Goal: Task Accomplishment & Management: Manage account settings

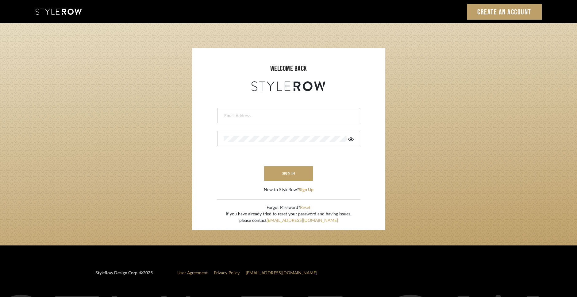
click at [262, 118] on input "email" at bounding box center [288, 116] width 128 height 6
type input "molly@fitchhill.com"
click at [285, 168] on button "sign in" at bounding box center [288, 173] width 49 height 14
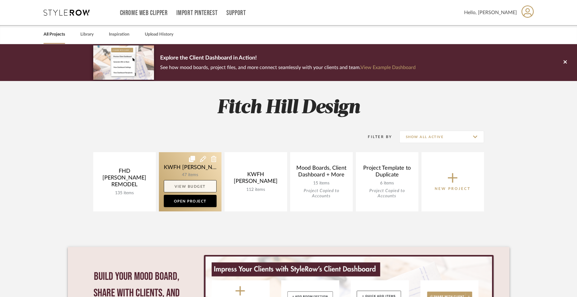
click at [184, 186] on link "View Budget" at bounding box center [190, 186] width 53 height 12
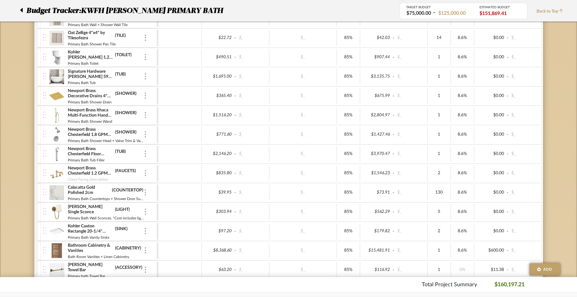
scroll to position [229, 0]
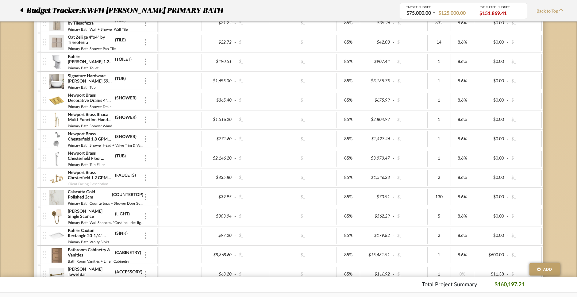
click at [57, 140] on img at bounding box center [56, 139] width 15 height 15
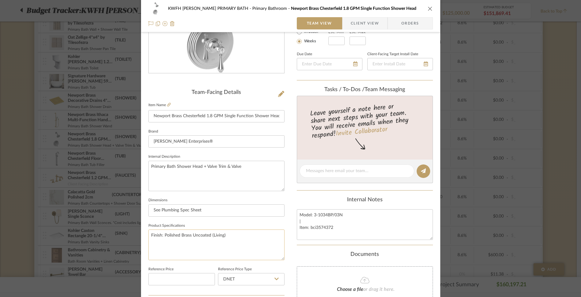
scroll to position [0, 0]
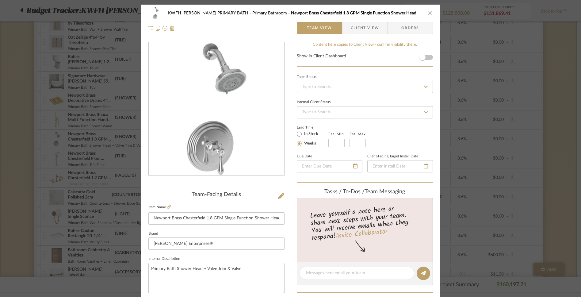
drag, startPoint x: 400, startPoint y: 11, endPoint x: 268, endPoint y: 15, distance: 132.2
click at [268, 15] on div "KWFH [PERSON_NAME] PRIMARY BATH Primary Bathroom [GEOGRAPHIC_DATA] 1.8 GPM Sing…" at bounding box center [295, 13] width 255 height 4
copy span "Newport Brass Chesterfield 1.8 GPM Single Function Shower Head"
click at [248, 220] on input "Newport Brass Chesterfield 1.8 GPM Single Function Shower Head" at bounding box center [216, 218] width 136 height 12
click at [249, 270] on textarea "Primary Bath Shower Head + Valve Trim & Valve" at bounding box center [216, 278] width 136 height 30
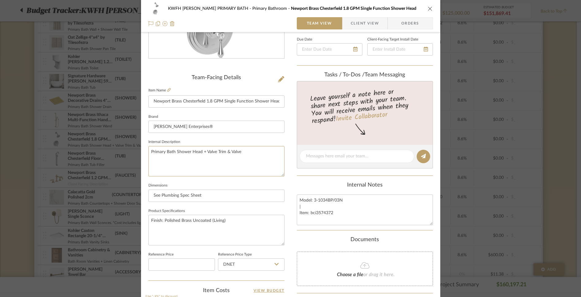
scroll to position [123, 0]
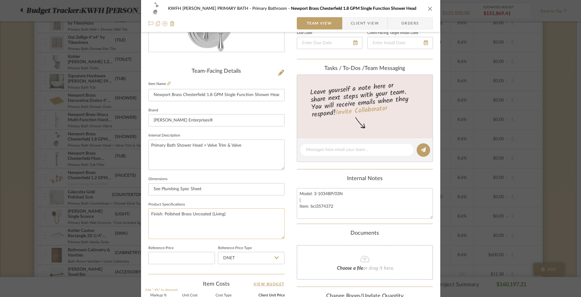
type textarea "Primary Bath Shower Head + Valve Trim & Valve"
drag, startPoint x: 233, startPoint y: 214, endPoint x: 146, endPoint y: 214, distance: 86.5
click at [148, 214] on textarea "Finish: Polished Brass Uncoated (Living)" at bounding box center [216, 223] width 136 height 30
click at [268, 93] on input "Newport Brass Chesterfield 1.8 GPM Single Function Shower Head" at bounding box center [216, 95] width 136 height 12
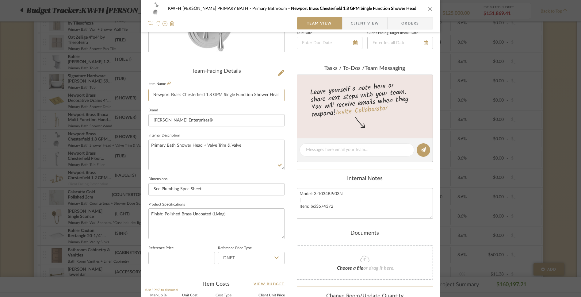
drag, startPoint x: 269, startPoint y: 94, endPoint x: 290, endPoint y: 95, distance: 21.8
click at [290, 95] on div "KWFH [PERSON_NAME] PRIMARY BATH Primary Bathroom [GEOGRAPHIC_DATA] 1.8 GPM Sing…" at bounding box center [290, 164] width 299 height 566
click at [279, 97] on input "Newport Brass Chesterfield 1.8 GPM Single Function Shower Head" at bounding box center [216, 95] width 136 height 12
paste input "Finish: Polished Brass Uncoated (Living)"
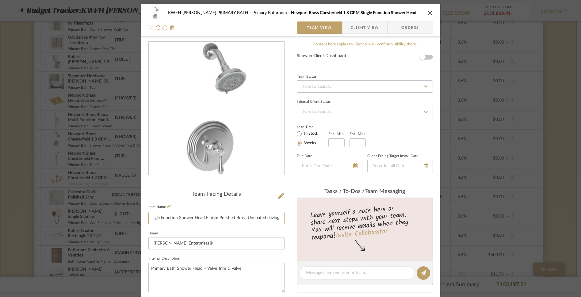
scroll to position [0, 0]
type input "Newport Brass Chesterfield 1.8 GPM Single Function Shower Head Finish: Polished…"
click at [430, 12] on icon "close" at bounding box center [430, 13] width 5 height 5
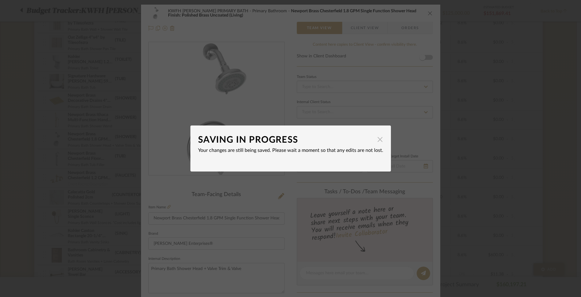
click at [377, 142] on span "button" at bounding box center [380, 139] width 12 height 12
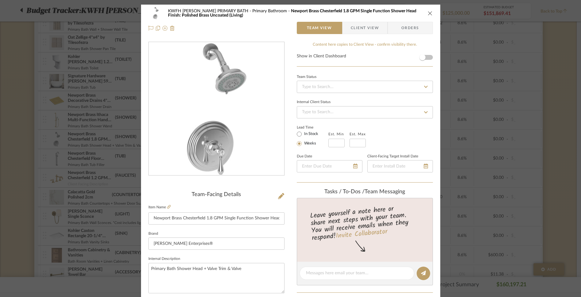
click at [285, 33] on div "KWFH [PERSON_NAME] PRIMARY BATH Primary Bathroom [GEOGRAPHIC_DATA] 1.8 GPM Sing…" at bounding box center [290, 21] width 299 height 32
click at [428, 15] on icon "close" at bounding box center [430, 13] width 5 height 5
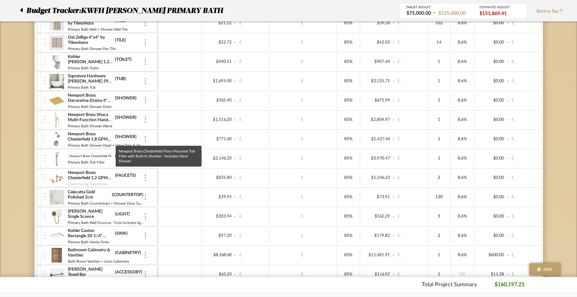
scroll to position [0, 91]
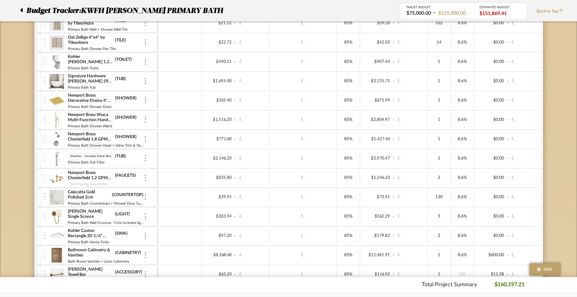
type input "Newport Brass Chesterfield Floor Mounted Tub Filler with Built-In Diverter - In…"
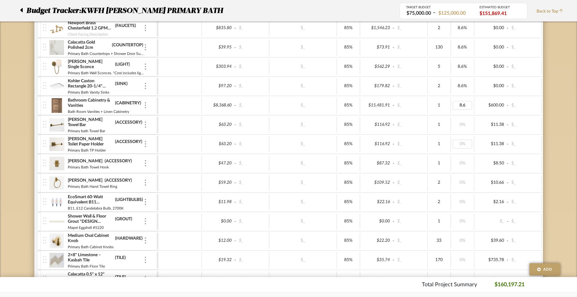
scroll to position [399, 0]
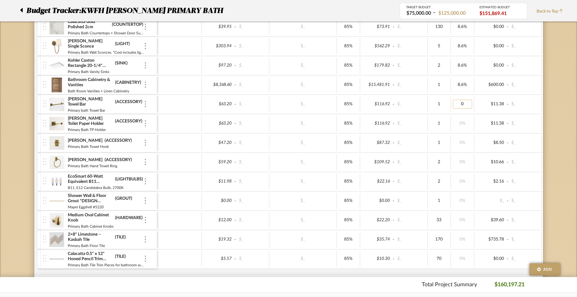
type input "8.6"
click at [464, 149] on div "0%" at bounding box center [462, 143] width 23 height 16
type input "8.6"
click at [464, 167] on div "0%" at bounding box center [462, 162] width 23 height 16
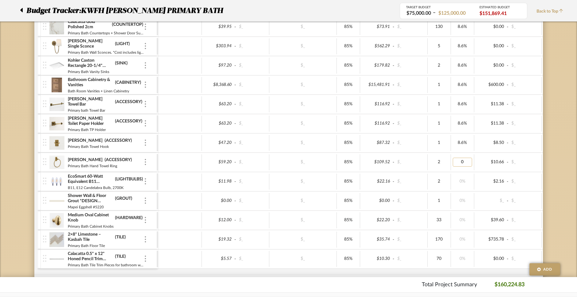
type input "8.6"
click at [463, 225] on div "0%" at bounding box center [462, 220] width 23 height 16
type input "8.6"
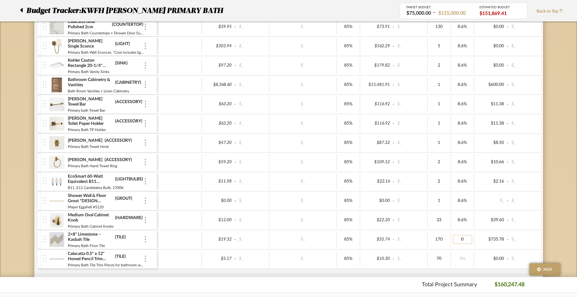
type input "8.6"
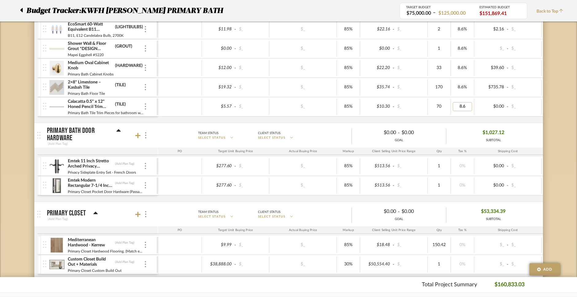
scroll to position [552, 0]
type input "8.6"
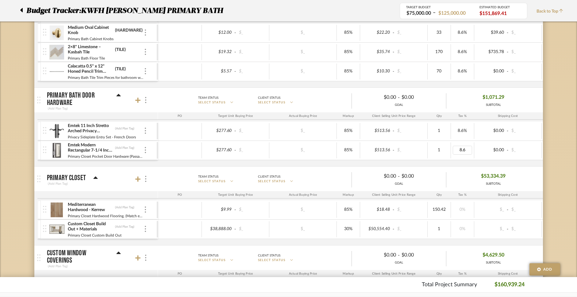
scroll to position [603, 0]
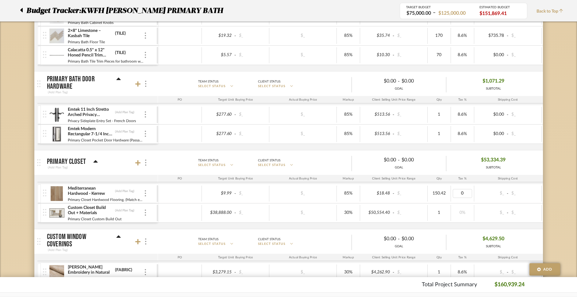
type input "8.6"
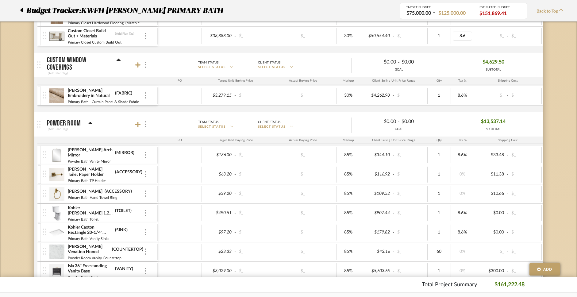
scroll to position [792, 0]
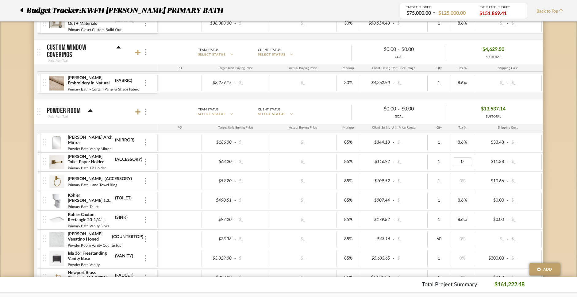
type input "8.6"
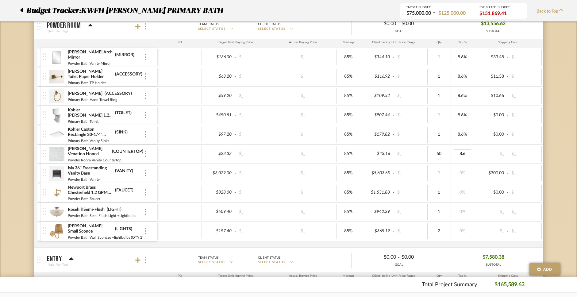
scroll to position [889, 0]
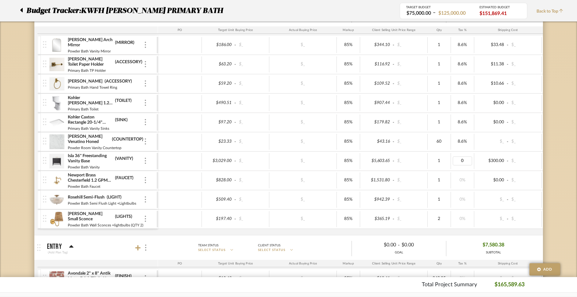
type input "8.6"
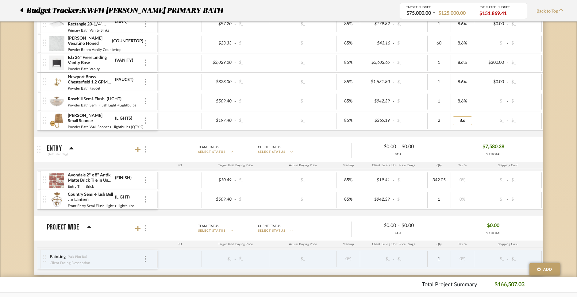
scroll to position [1001, 0]
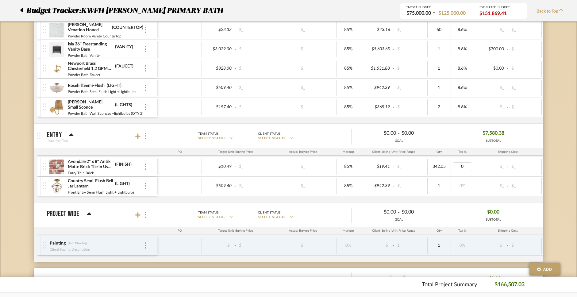
type input "8.6"
click at [465, 198] on div "Avondale 2" x 8" Antik Matte Brick Tile in Used Red (FINISH) Entry Thin Brick $…" at bounding box center [354, 179] width 634 height 45
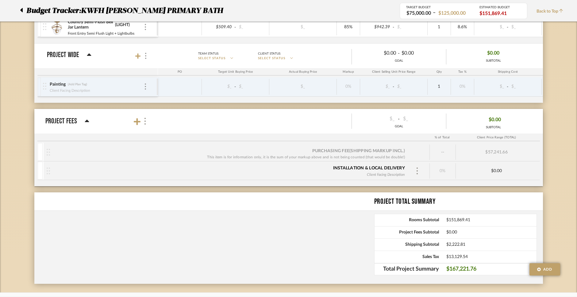
scroll to position [1144, 0]
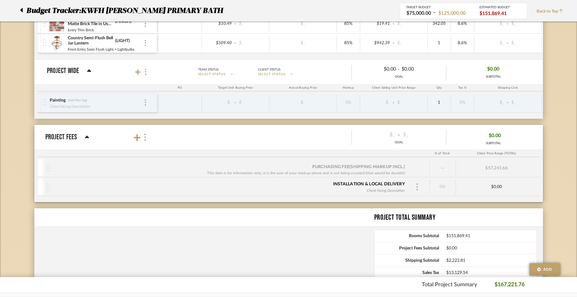
click at [509, 173] on div "$57,241.66" at bounding box center [497, 167] width 82 height 15
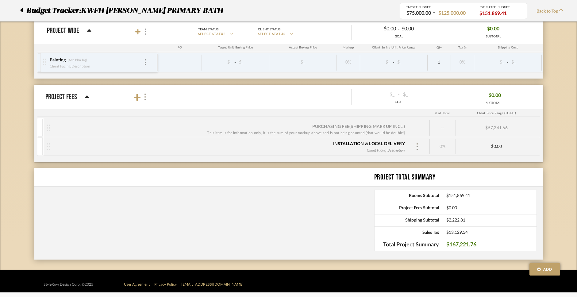
scroll to position [1185, 0]
